Goal: Information Seeking & Learning: Learn about a topic

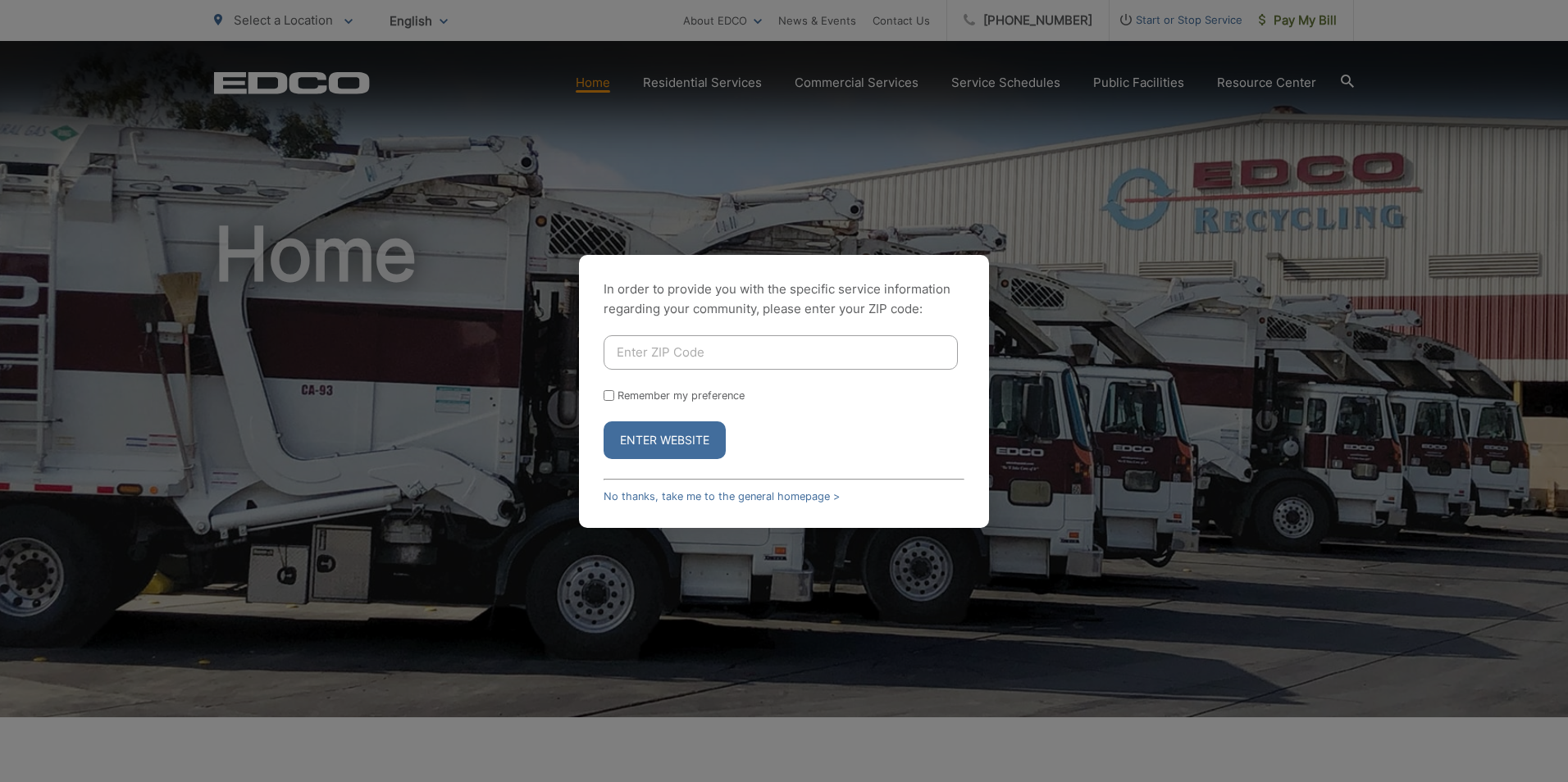
click at [717, 352] on input "Enter ZIP Code" at bounding box center [781, 352] width 354 height 35
type input "90623"
click at [649, 440] on button "Enter Website" at bounding box center [665, 440] width 122 height 37
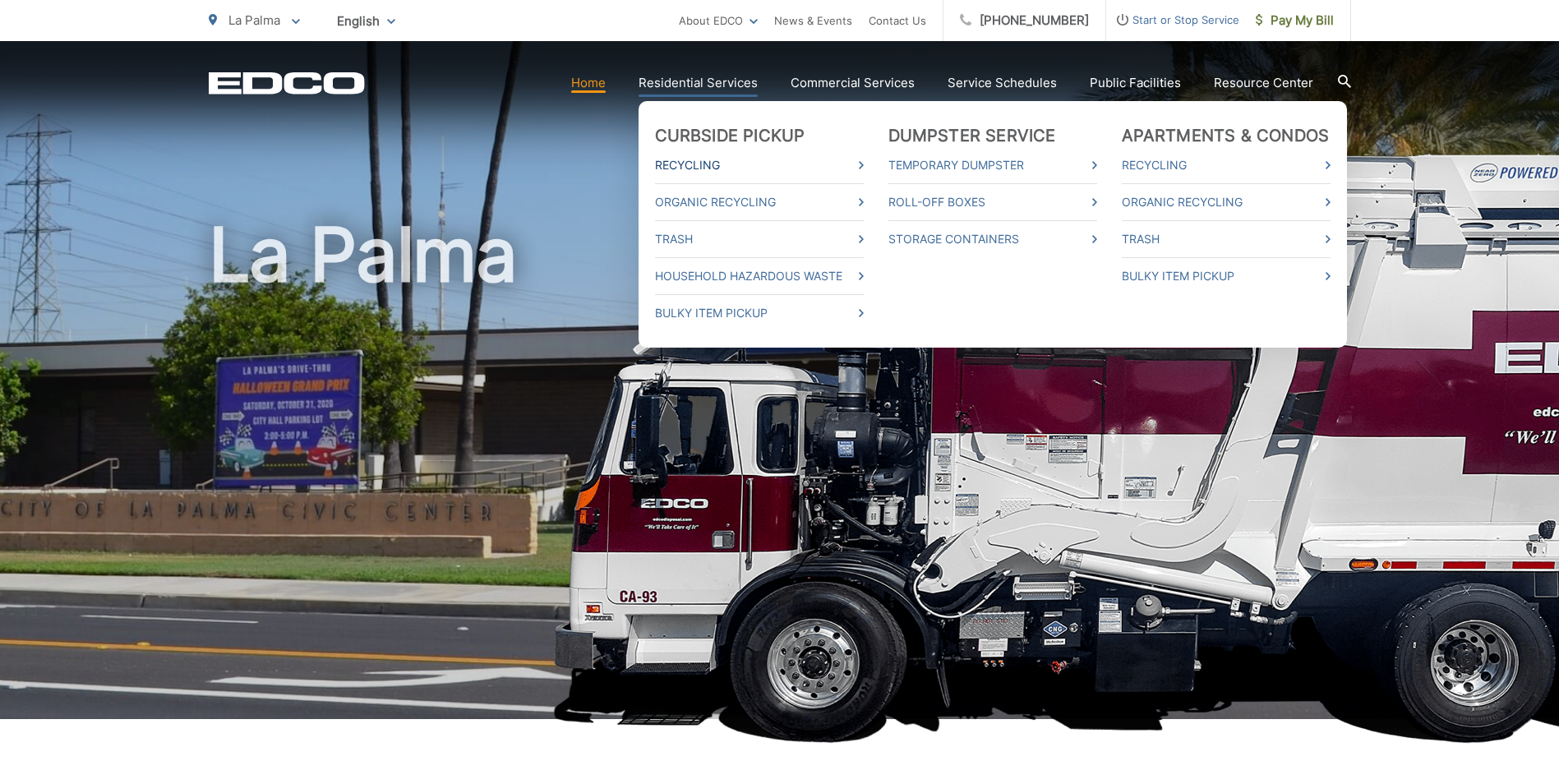
click at [711, 167] on link "Recycling" at bounding box center [759, 165] width 209 height 20
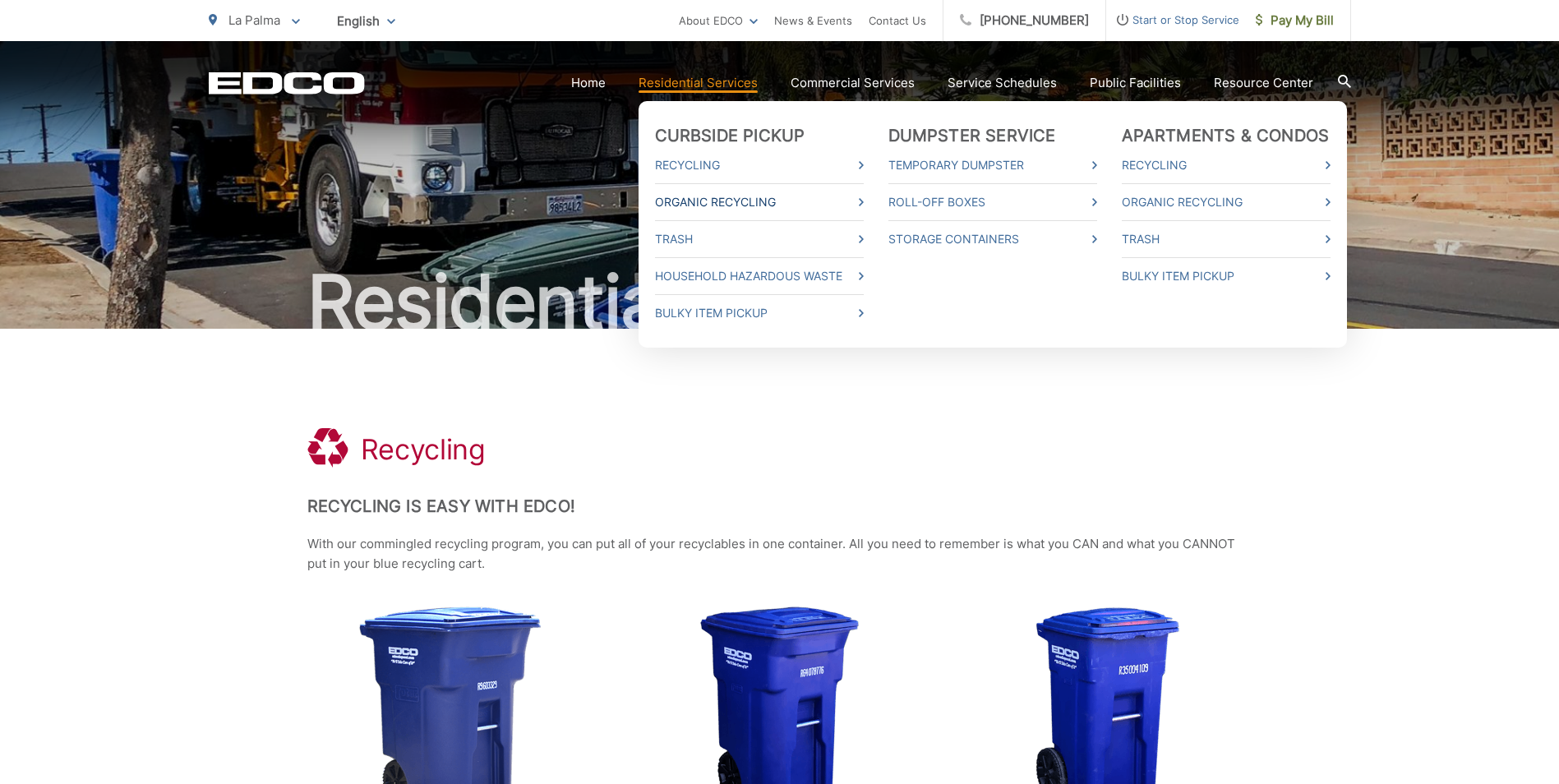
click at [698, 205] on link "Organic Recycling" at bounding box center [759, 202] width 209 height 20
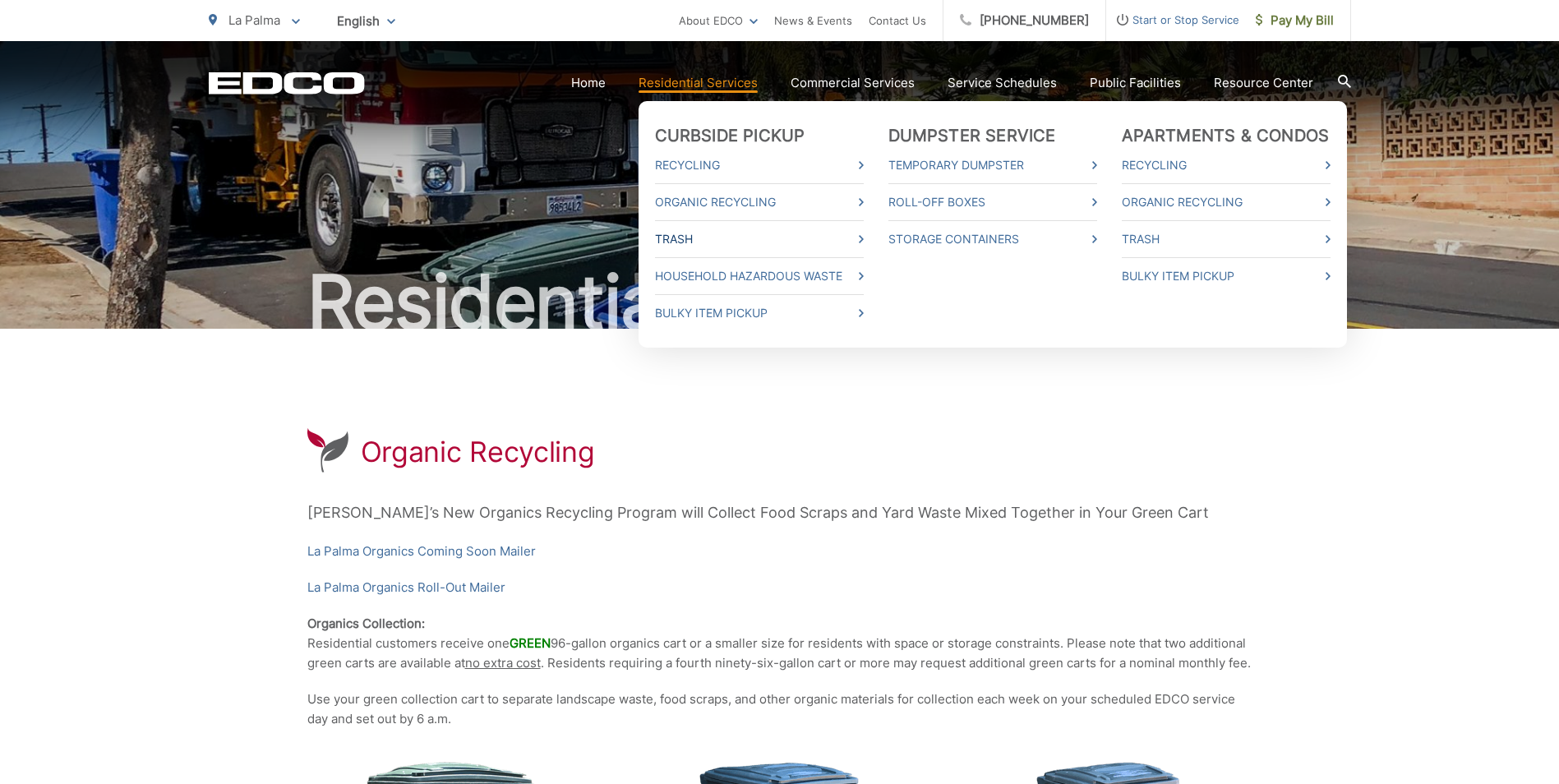
click at [698, 239] on link "Trash" at bounding box center [759, 239] width 209 height 20
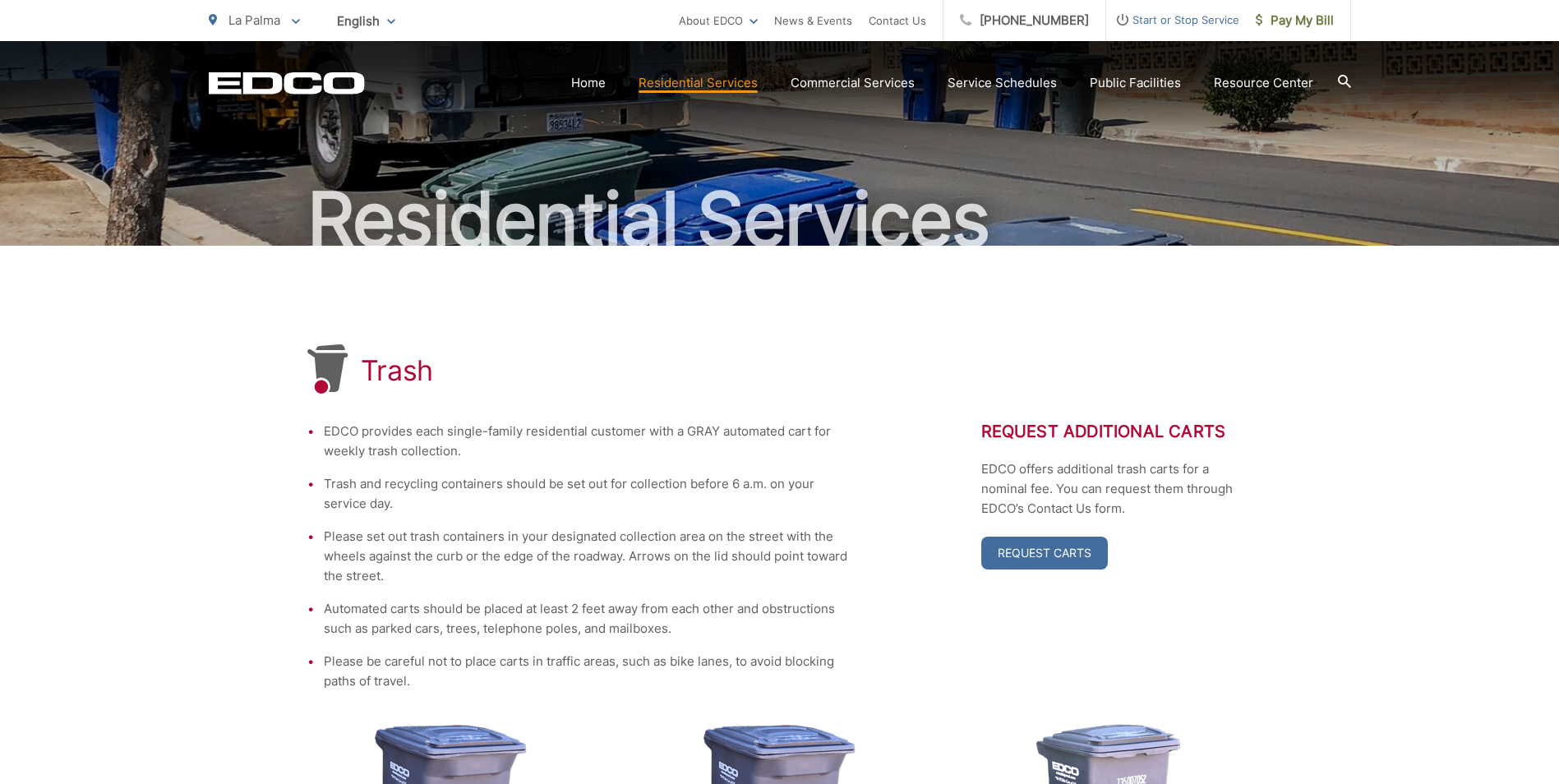
scroll to position [82, 0]
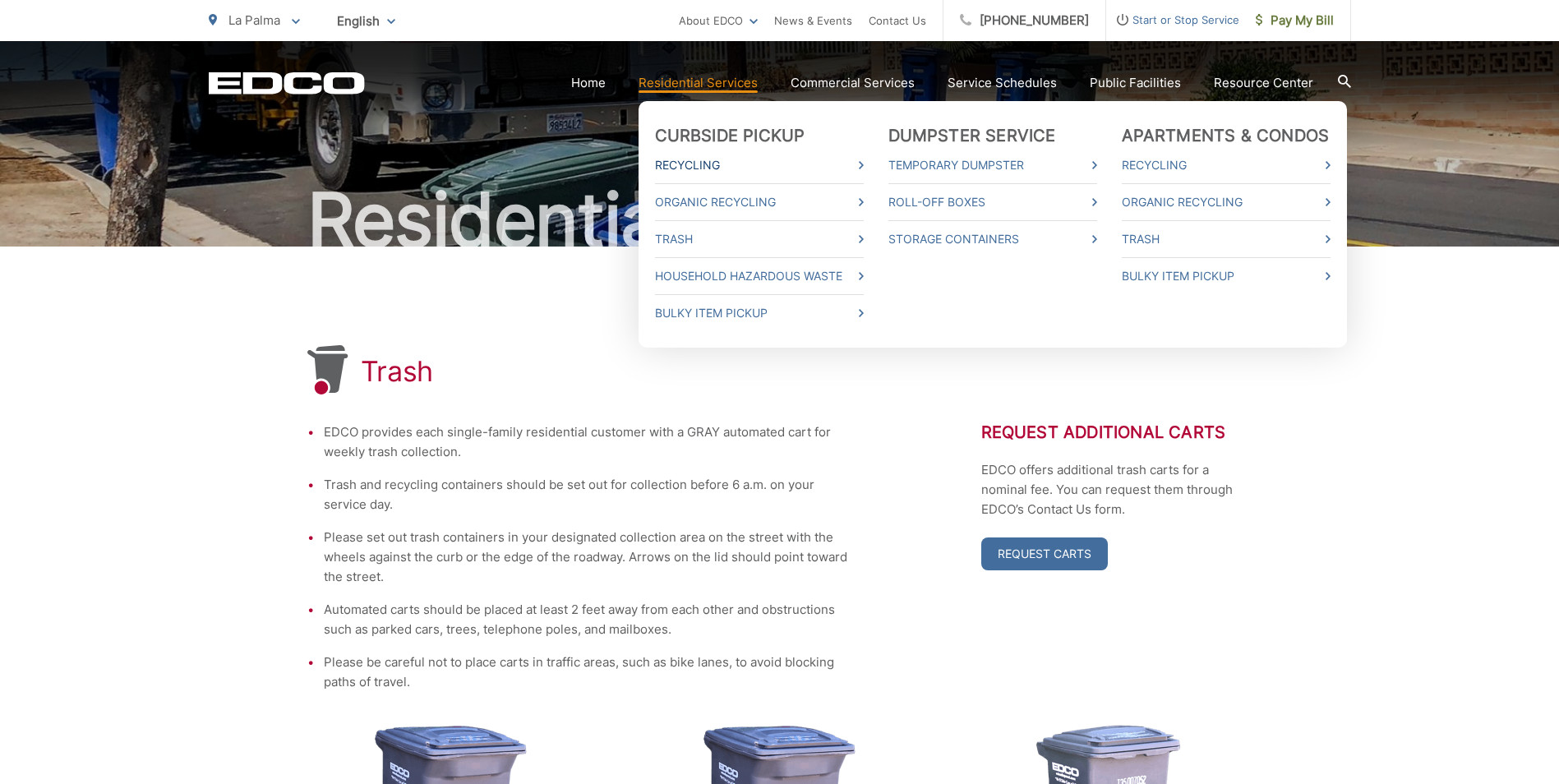
click at [722, 159] on link "Recycling" at bounding box center [759, 165] width 209 height 20
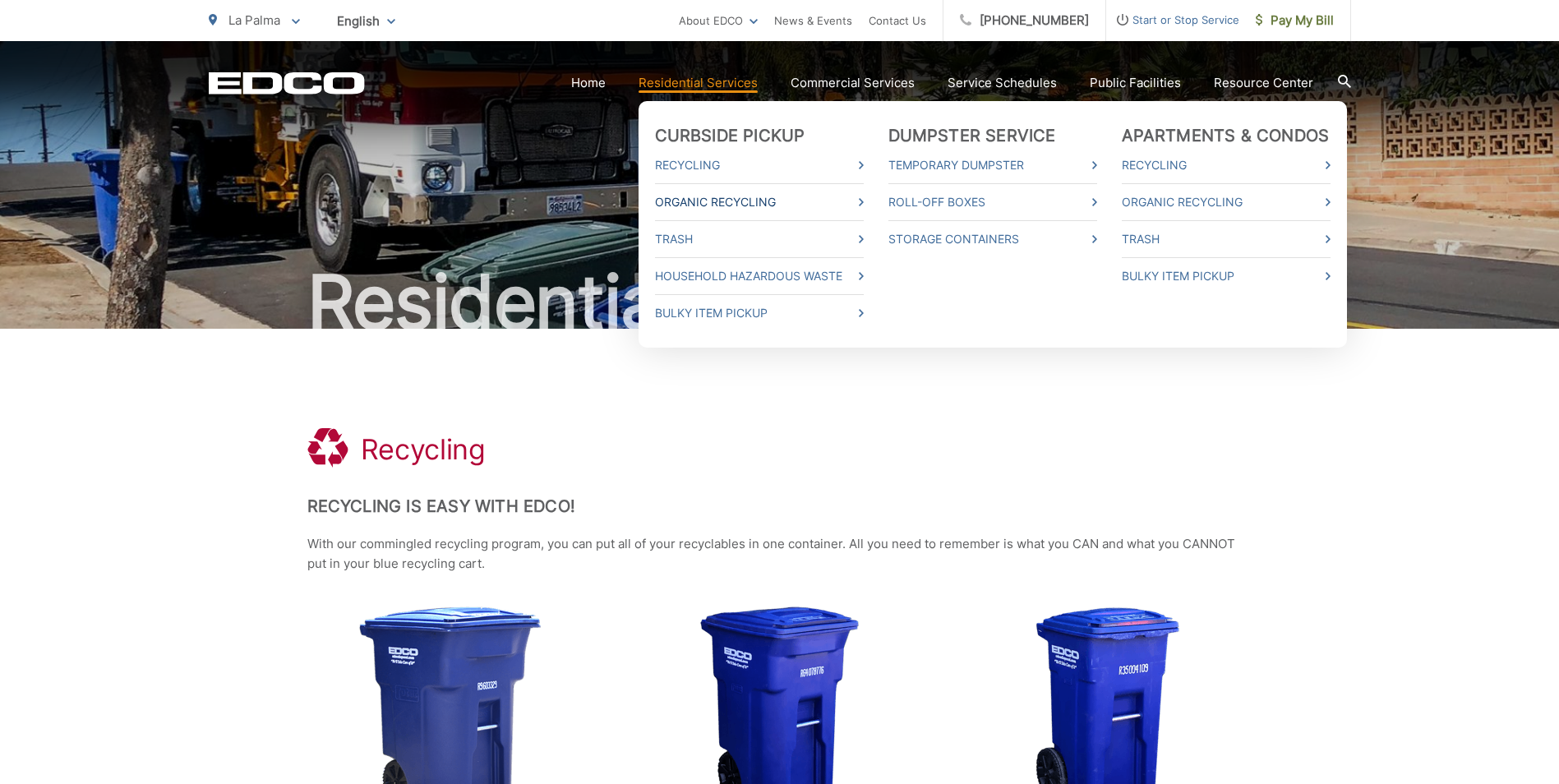
click at [712, 202] on link "Organic Recycling" at bounding box center [759, 202] width 209 height 20
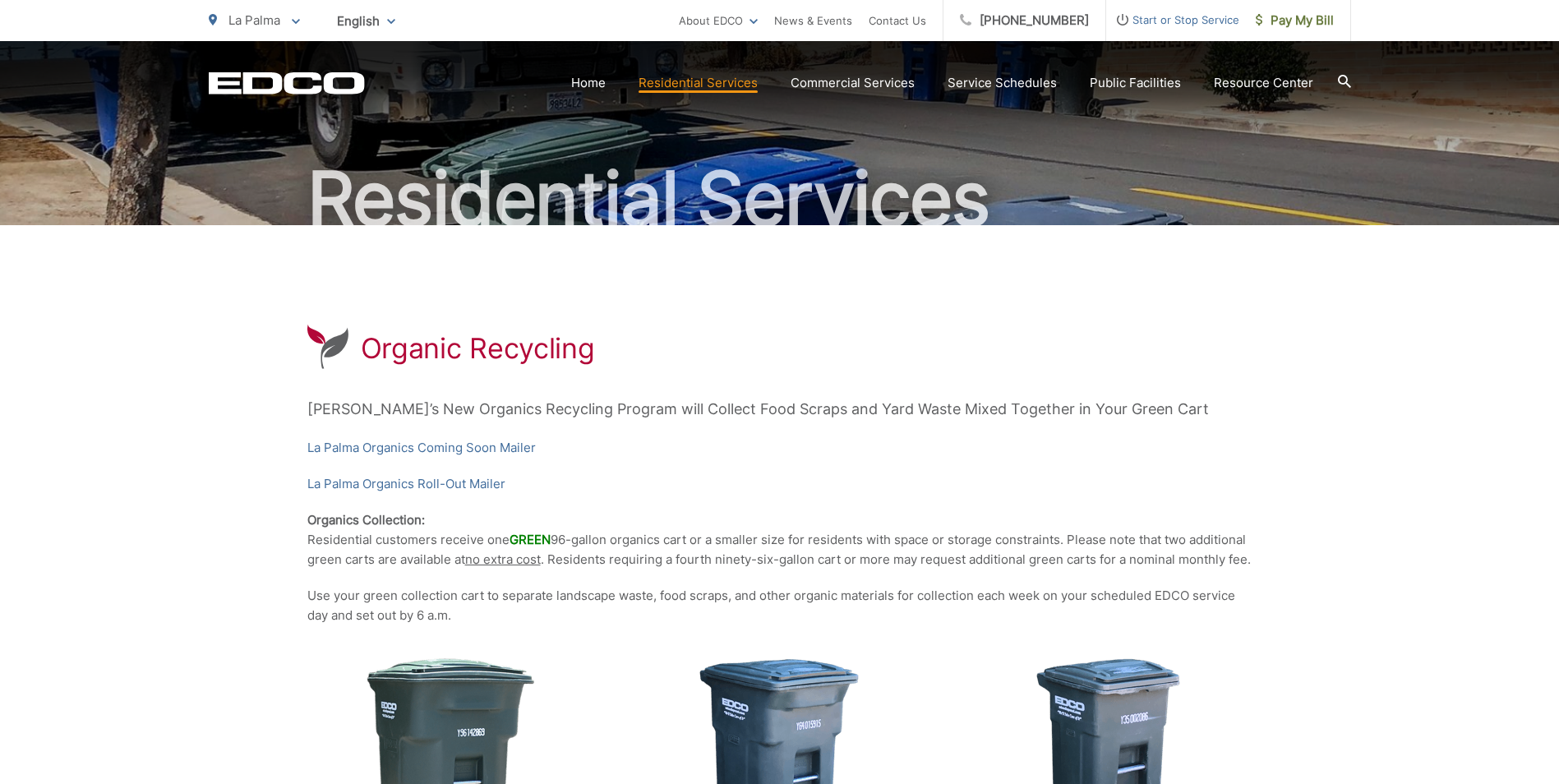
scroll to position [247, 0]
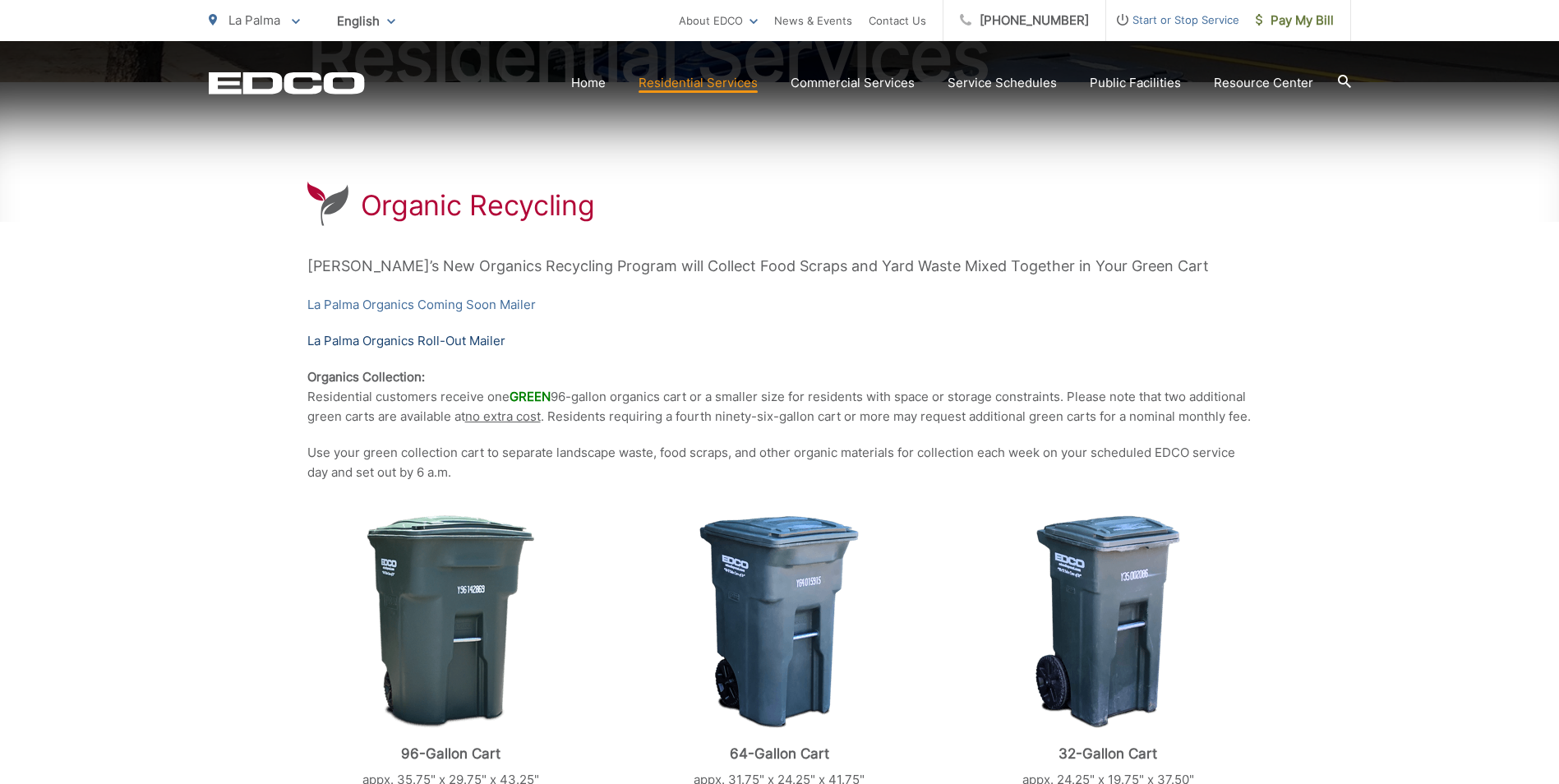
click at [471, 340] on link "La Palma Organics Roll-Out Mailer" at bounding box center [407, 341] width 198 height 20
